Goal: Task Accomplishment & Management: Manage account settings

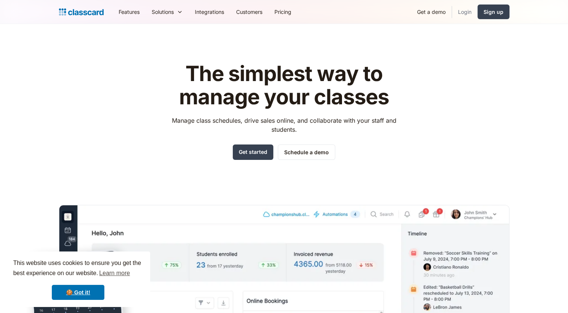
click at [465, 12] on link "Login" at bounding box center [465, 11] width 26 height 17
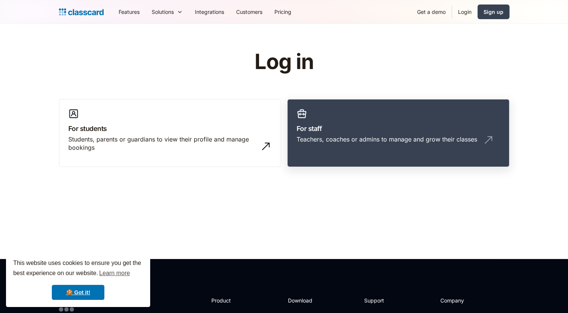
click at [312, 143] on div "Teachers, coaches or admins to manage and grow their classes" at bounding box center [399, 142] width 204 height 14
click at [399, 135] on div "Teachers, coaches or admins to manage and grow their classes" at bounding box center [387, 139] width 181 height 8
click at [492, 140] on img at bounding box center [489, 140] width 12 height 12
click at [344, 128] on h3 "For staff" at bounding box center [399, 129] width 204 height 10
click at [401, 139] on div "Teachers, coaches or admins to manage and grow their classes" at bounding box center [387, 139] width 181 height 8
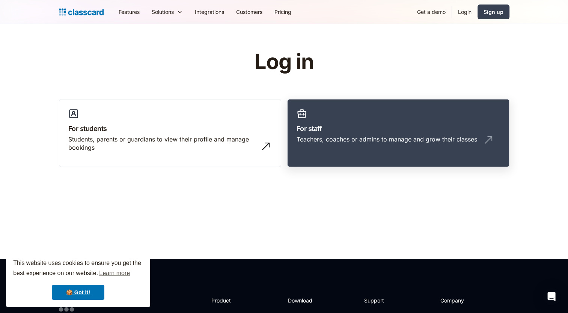
click at [485, 138] on img at bounding box center [489, 140] width 12 height 12
click at [81, 292] on link "🍪 Got it!" at bounding box center [78, 292] width 53 height 15
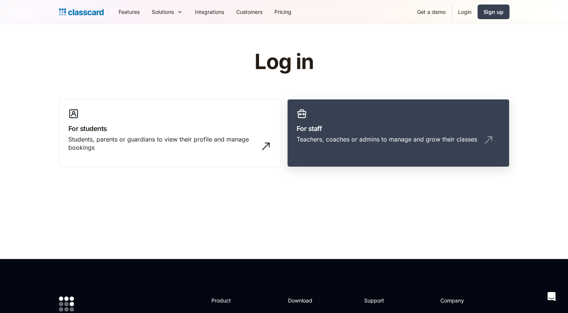
click at [365, 135] on div "Teachers, coaches or admins to manage and grow their classes" at bounding box center [387, 139] width 181 height 8
click at [376, 119] on link "For staff Teachers, coaches or admins to manage and grow their classes" at bounding box center [398, 133] width 222 height 68
click at [478, 140] on div "Teachers, coaches or admins to manage and grow their classes" at bounding box center [399, 142] width 204 height 14
click at [465, 6] on link "Login" at bounding box center [465, 11] width 26 height 17
click at [465, 12] on link "Login" at bounding box center [465, 11] width 26 height 17
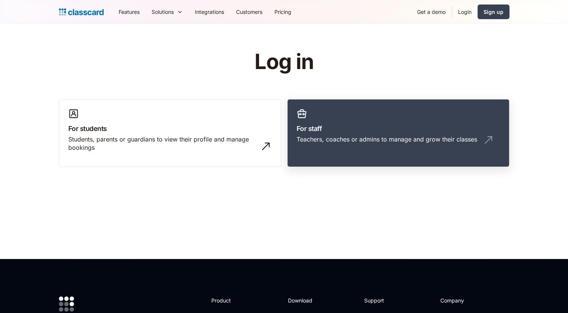
click at [406, 132] on h3 "For staff" at bounding box center [399, 129] width 204 height 10
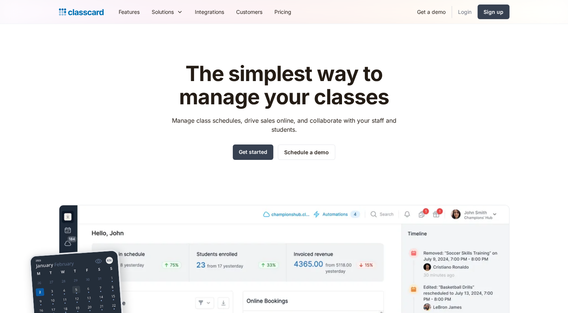
click at [463, 15] on link "Login" at bounding box center [465, 11] width 26 height 17
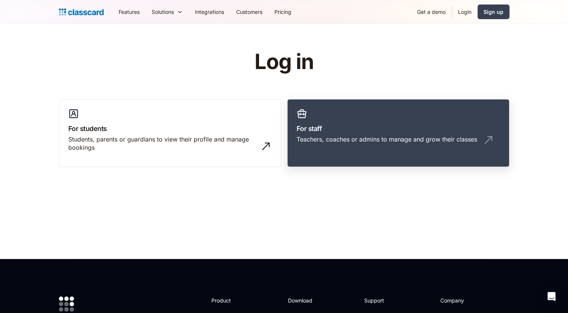
click at [348, 132] on h3 "For staff" at bounding box center [399, 129] width 204 height 10
click at [365, 139] on div "Teachers, coaches or admins to manage and grow their classes" at bounding box center [387, 139] width 181 height 8
click at [467, 11] on link "Login" at bounding box center [465, 11] width 26 height 17
click at [359, 134] on link "For staff Teachers, coaches or admins to manage and grow their classes" at bounding box center [398, 133] width 222 height 68
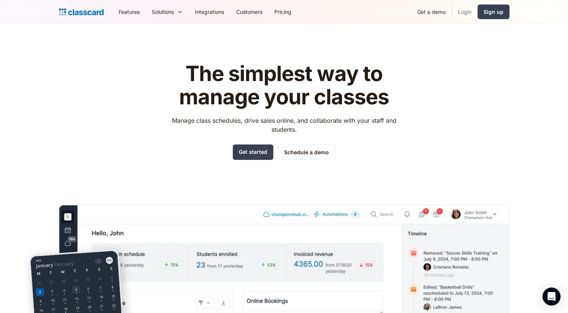
click at [466, 12] on link "Login" at bounding box center [465, 11] width 26 height 17
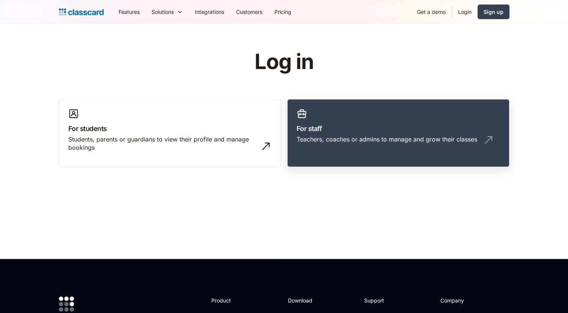
click at [359, 143] on div "Teachers, coaches or admins to manage and grow their classes" at bounding box center [387, 139] width 181 height 8
click at [332, 126] on h3 "For staff" at bounding box center [399, 129] width 204 height 10
click at [467, 12] on link "Login" at bounding box center [465, 11] width 26 height 17
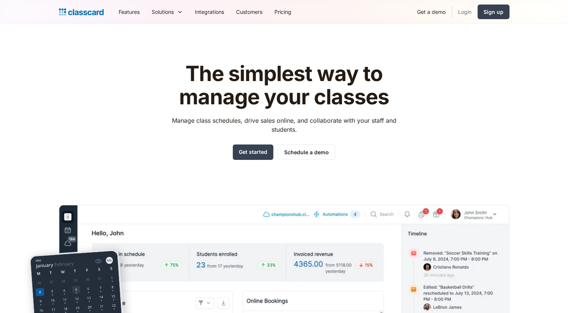
click at [467, 9] on link "Login" at bounding box center [465, 11] width 26 height 17
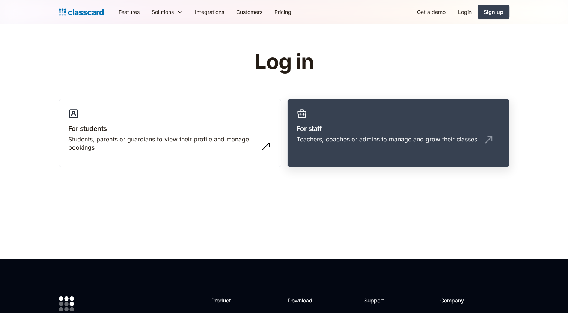
click at [339, 143] on div "Teachers, coaches or admins to manage and grow their classes" at bounding box center [387, 139] width 181 height 8
